Goal: Information Seeking & Learning: Check status

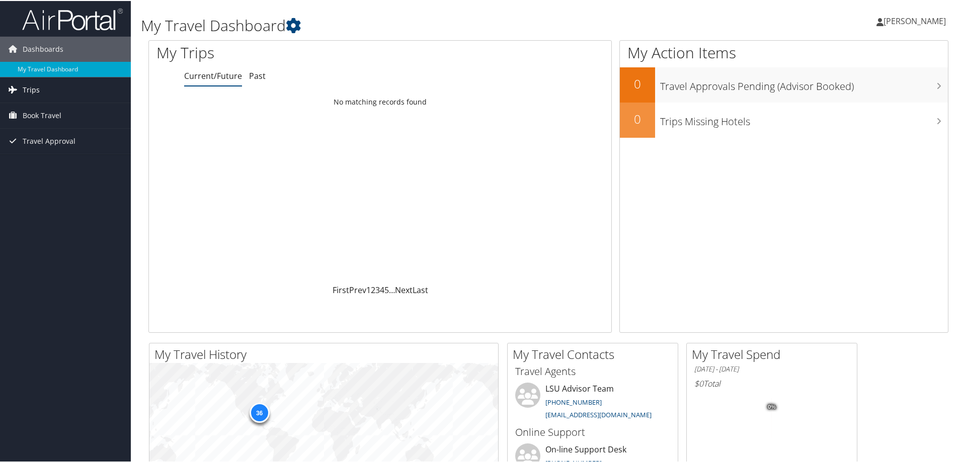
click at [27, 88] on span "Trips" at bounding box center [31, 88] width 17 height 25
click at [40, 107] on link "Current/Future Trips" at bounding box center [65, 109] width 131 height 15
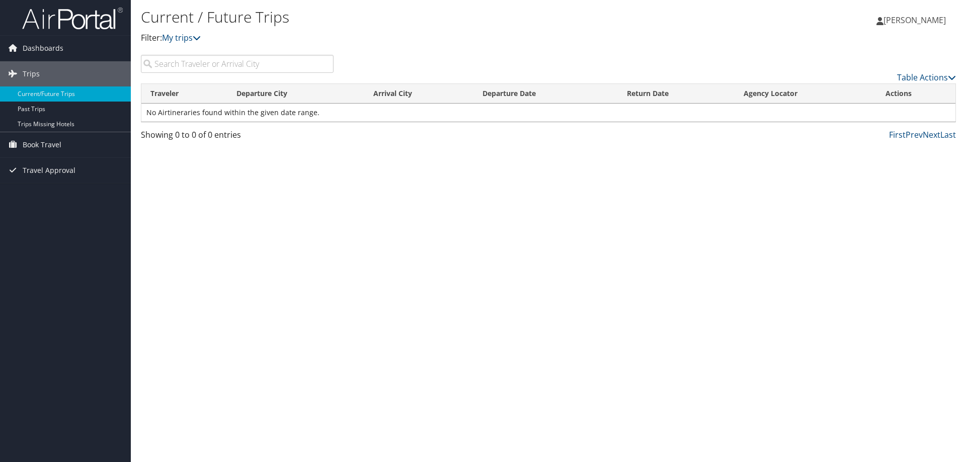
click at [167, 64] on input "search" at bounding box center [237, 64] width 193 height 18
click at [201, 35] on icon at bounding box center [197, 38] width 8 height 8
click at [75, 93] on link "Current/Future Trips" at bounding box center [65, 94] width 131 height 15
click at [949, 136] on link "Last" at bounding box center [948, 134] width 16 height 11
click at [27, 70] on span "Trips" at bounding box center [31, 73] width 17 height 25
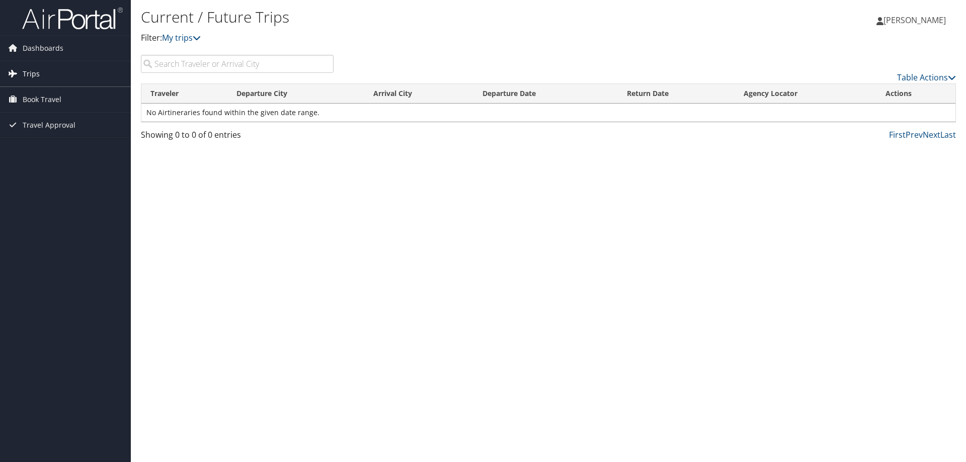
click at [27, 70] on span "Trips" at bounding box center [31, 73] width 17 height 25
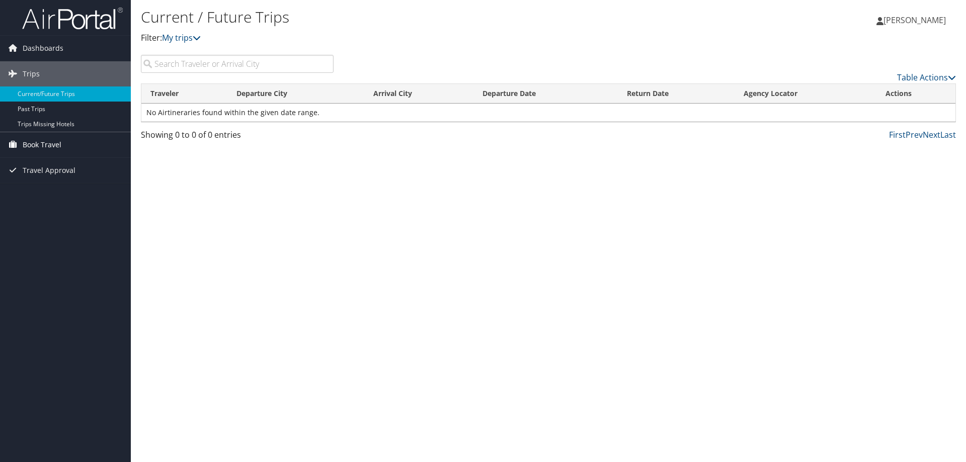
click at [36, 141] on span "Book Travel" at bounding box center [42, 144] width 39 height 25
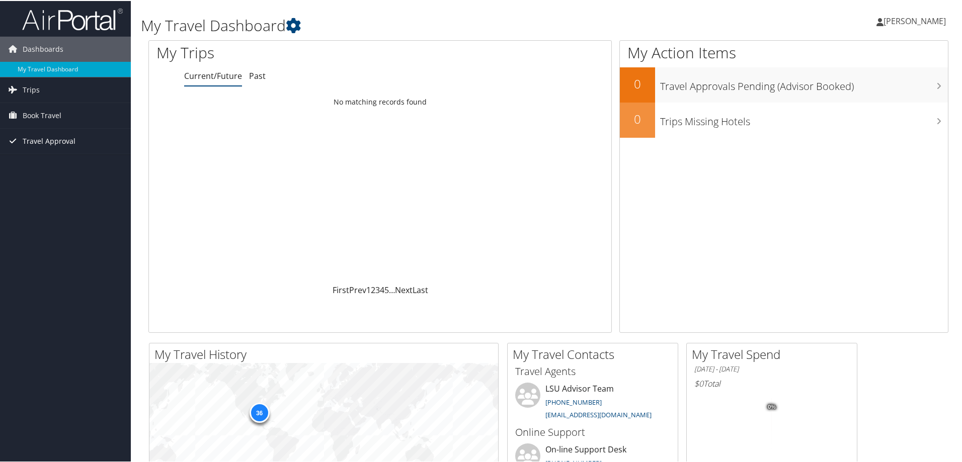
click at [30, 138] on span "Travel Approval" at bounding box center [49, 140] width 53 height 25
click at [31, 171] on link "Approved Trips" at bounding box center [65, 175] width 131 height 15
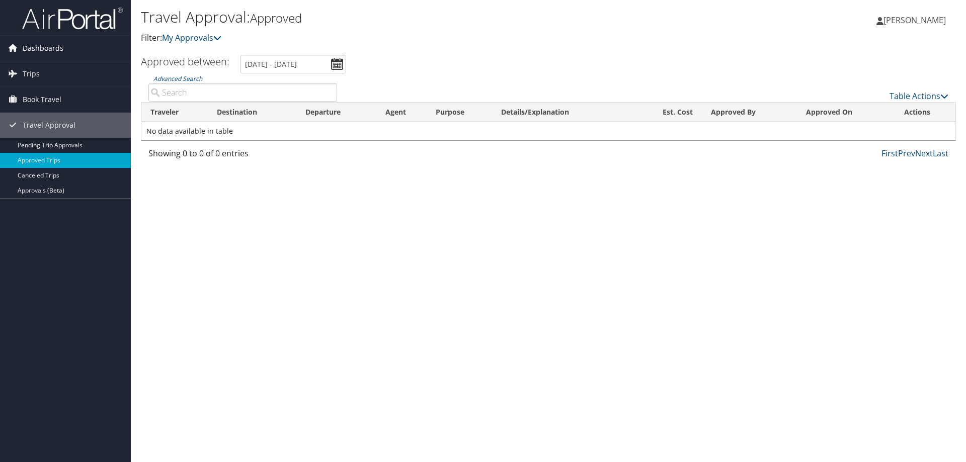
click at [26, 47] on span "Dashboards" at bounding box center [43, 48] width 41 height 25
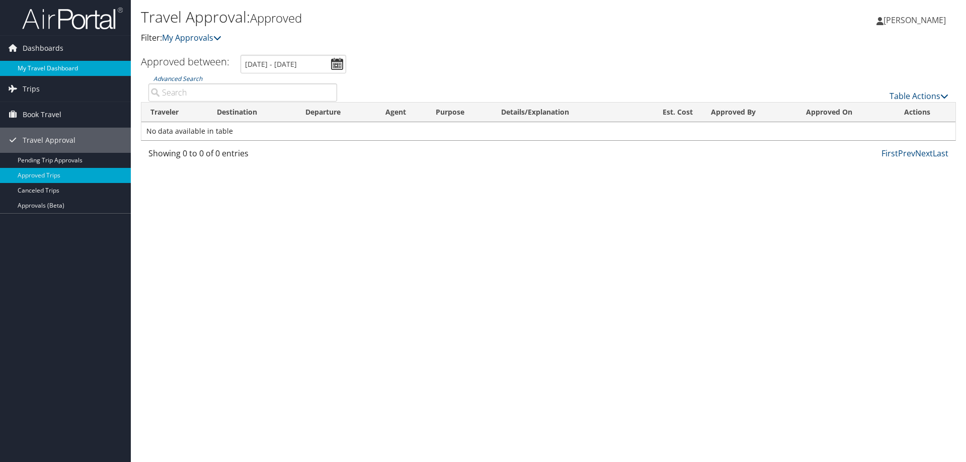
click at [37, 68] on link "My Travel Dashboard" at bounding box center [65, 68] width 131 height 15
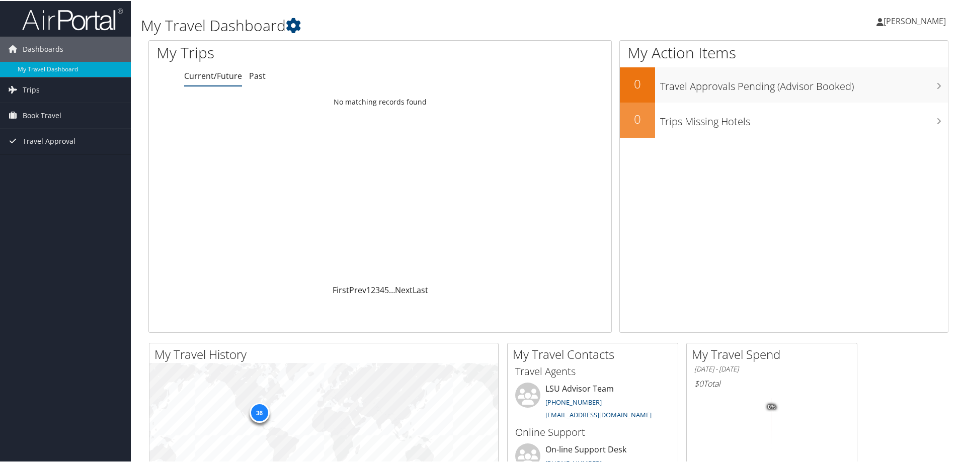
click at [204, 76] on link "Current/Future" at bounding box center [213, 74] width 58 height 11
click at [318, 160] on div "Loading... No matching records found" at bounding box center [380, 187] width 462 height 191
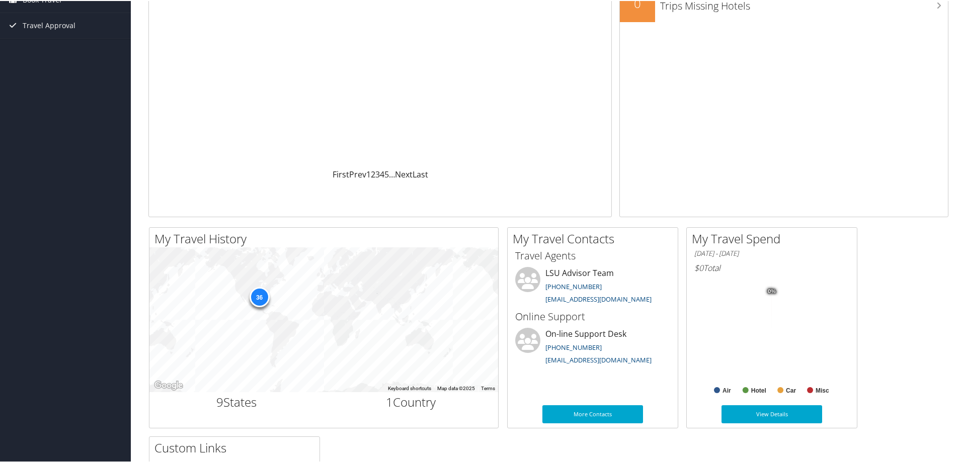
scroll to position [151, 0]
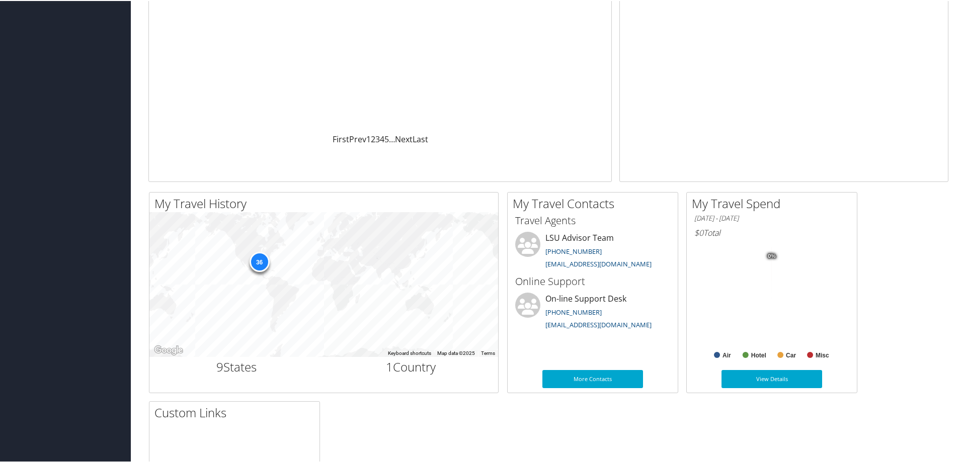
click at [58, 115] on div "Dashboards My Travel Dashboard Trips Current/Future Trips Past Trips Trips Miss…" at bounding box center [483, 229] width 966 height 760
